Goal: Navigation & Orientation: Find specific page/section

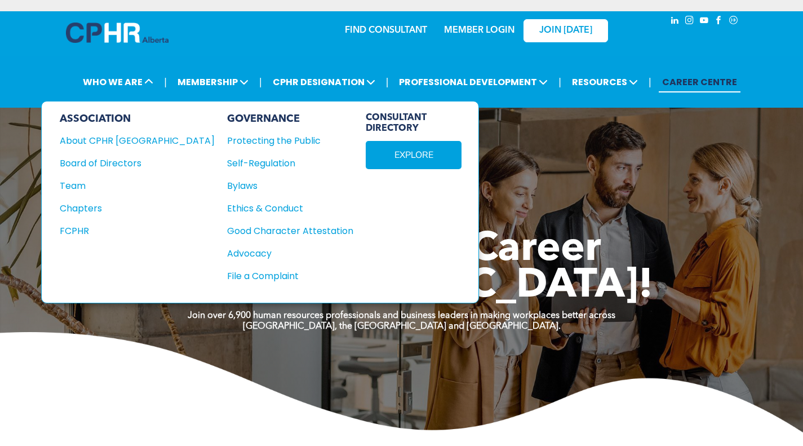
click at [78, 184] on div "Team" at bounding box center [130, 186] width 140 height 14
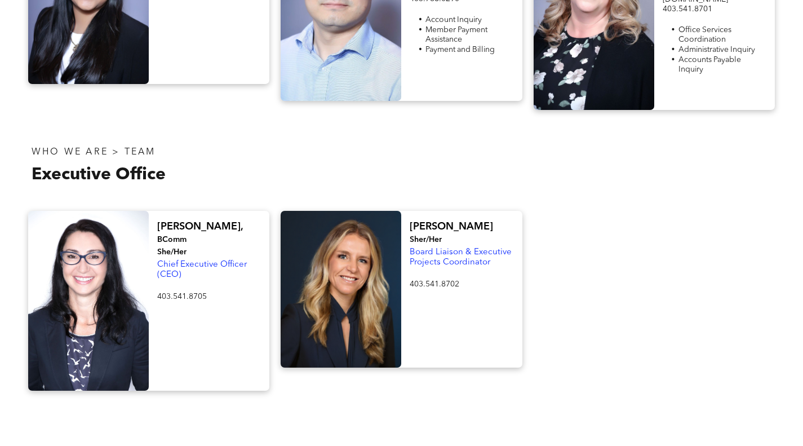
scroll to position [2515, 0]
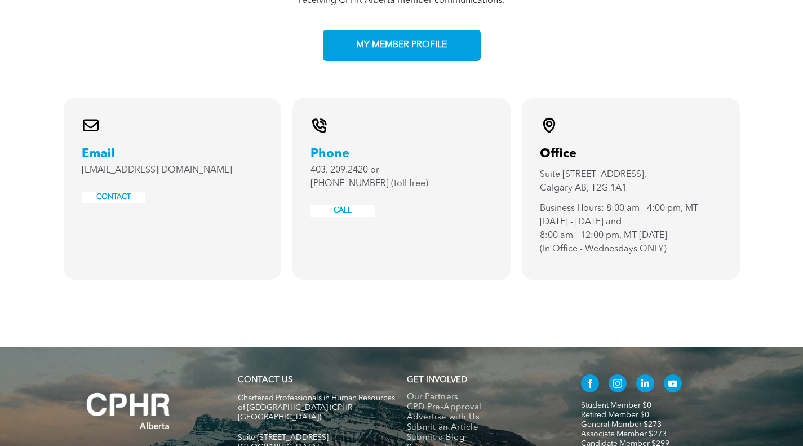
click at [426, 392] on span "Our Partners" at bounding box center [433, 397] width 52 height 10
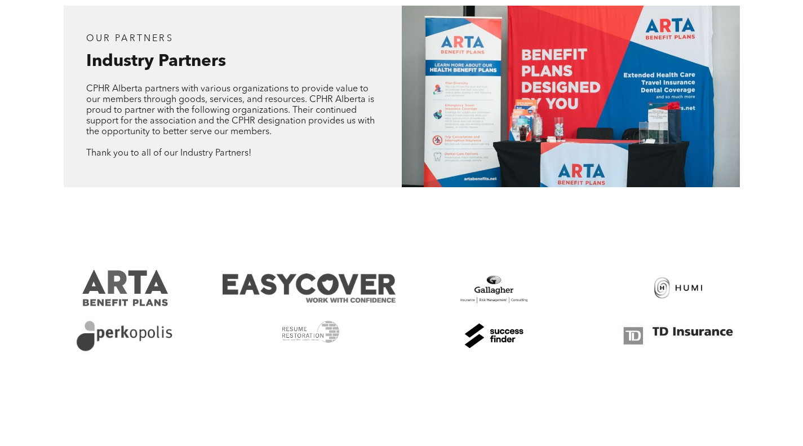
scroll to position [563, 0]
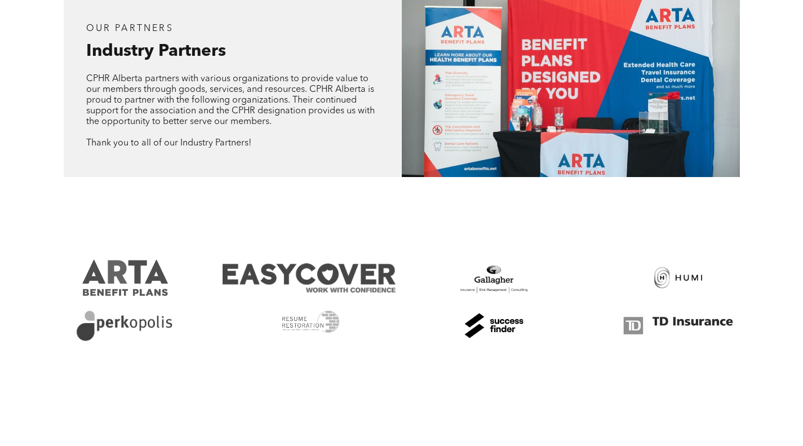
click at [497, 329] on link at bounding box center [493, 325] width 173 height 37
